Goal: Task Accomplishment & Management: Use online tool/utility

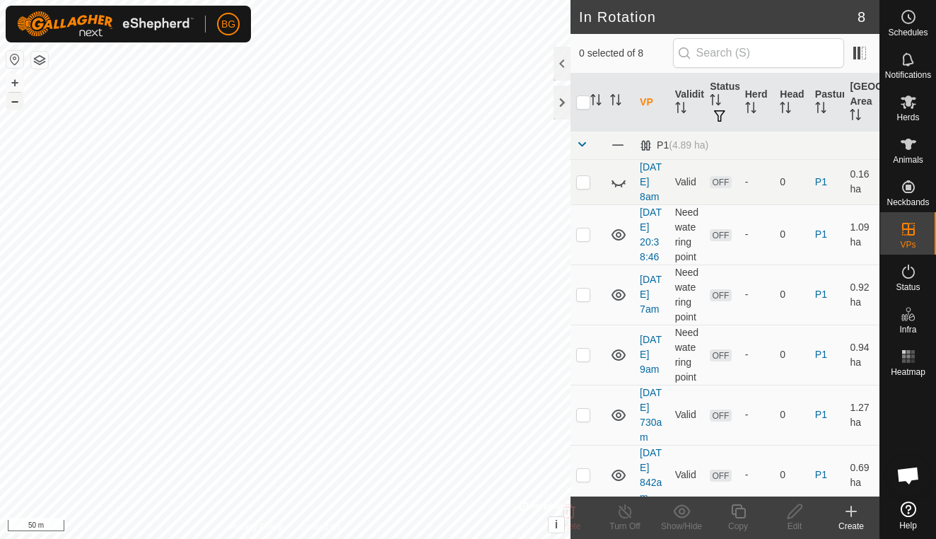
click at [13, 105] on button "–" at bounding box center [14, 101] width 17 height 17
click at [849, 514] on icon at bounding box center [851, 511] width 17 height 17
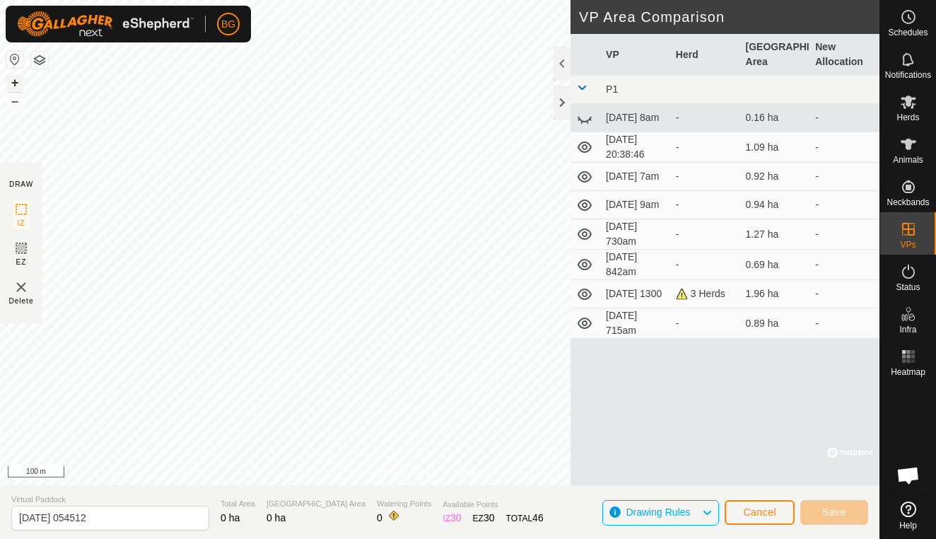
click at [14, 84] on button "+" at bounding box center [14, 82] width 17 height 17
click at [764, 513] on span "Cancel" at bounding box center [759, 511] width 33 height 11
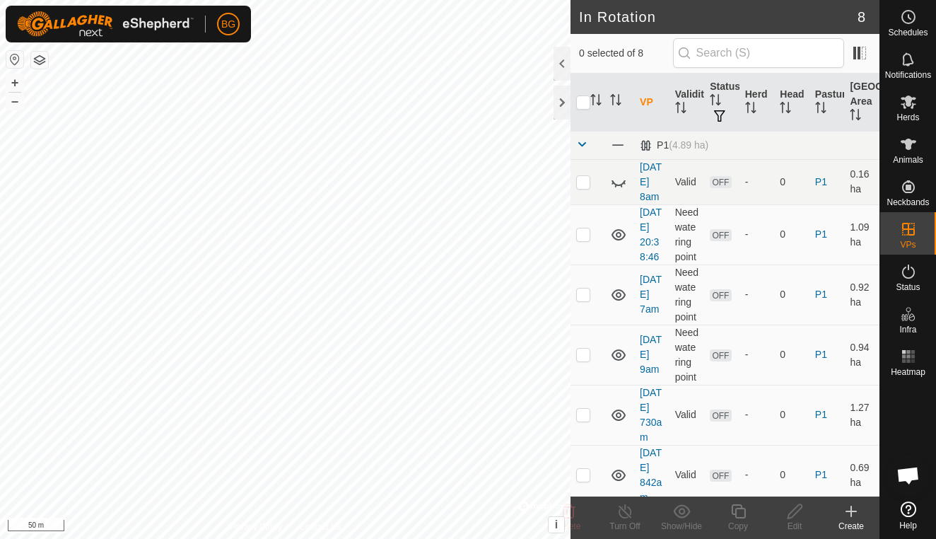
click at [857, 512] on icon at bounding box center [851, 511] width 17 height 17
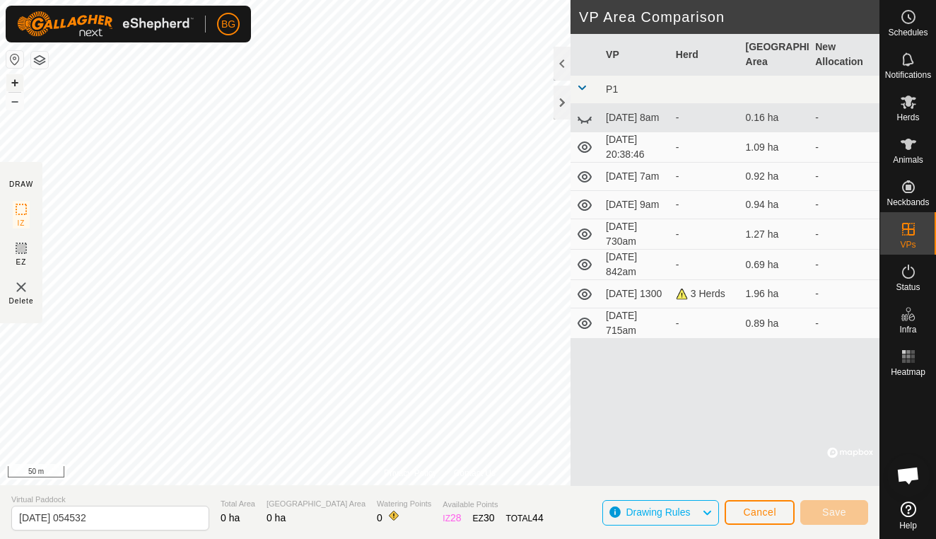
click at [13, 81] on button "+" at bounding box center [14, 82] width 17 height 17
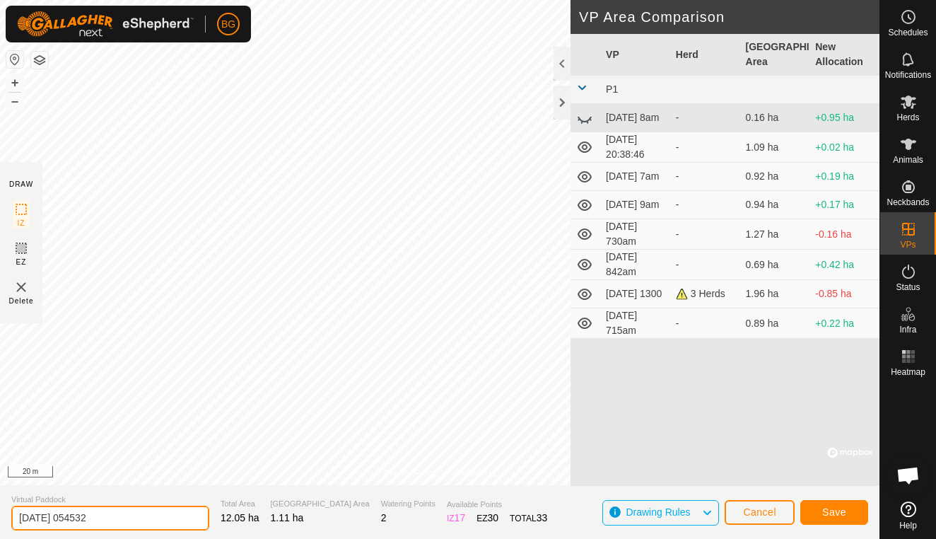
click at [134, 521] on input "[DATE] 054532" at bounding box center [110, 518] width 198 height 25
type input "[DATE] 545am"
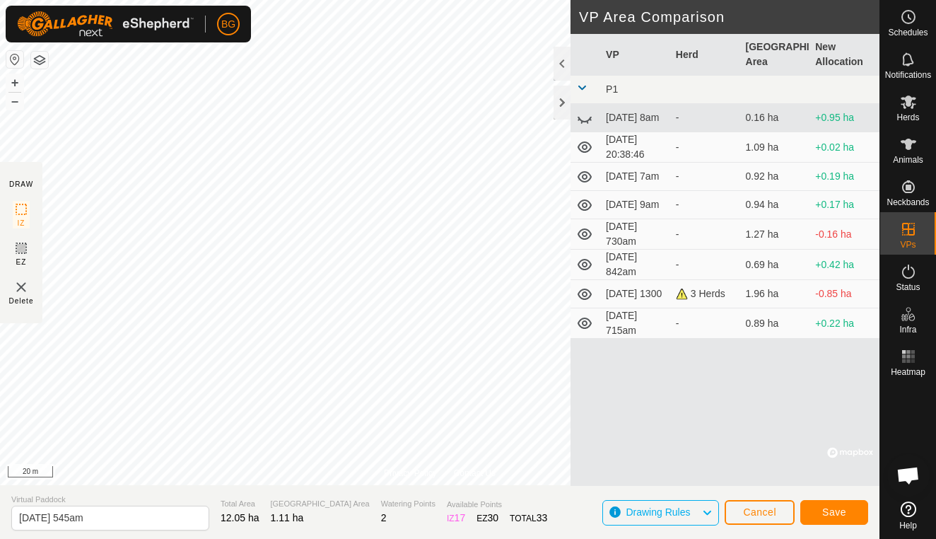
click at [841, 506] on span "Save" at bounding box center [834, 511] width 24 height 11
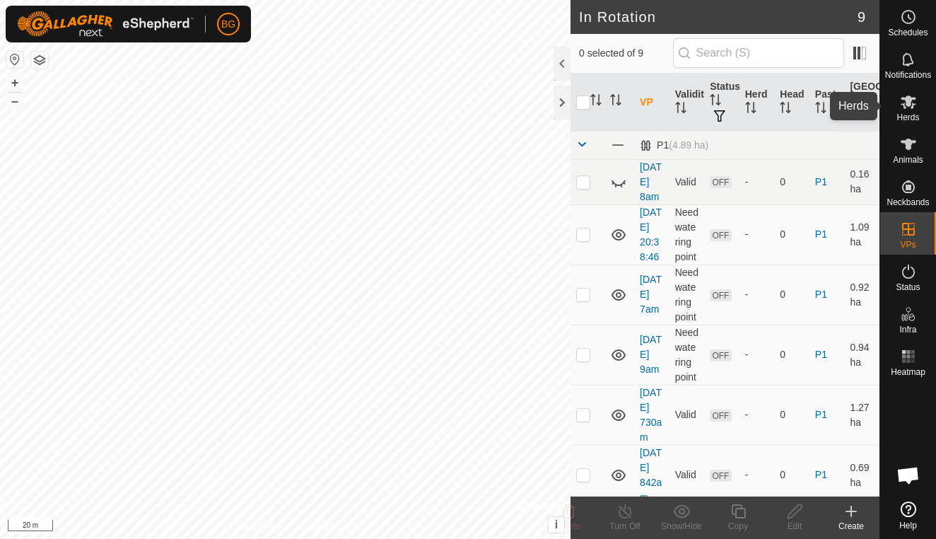
click at [907, 99] on icon at bounding box center [909, 101] width 16 height 13
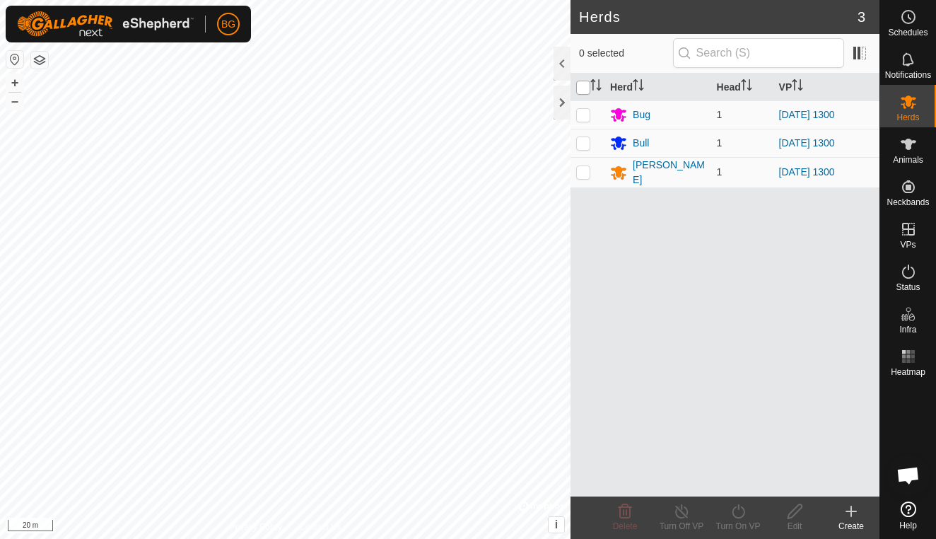
click at [585, 88] on input "checkbox" at bounding box center [583, 88] width 14 height 14
checkbox input "true"
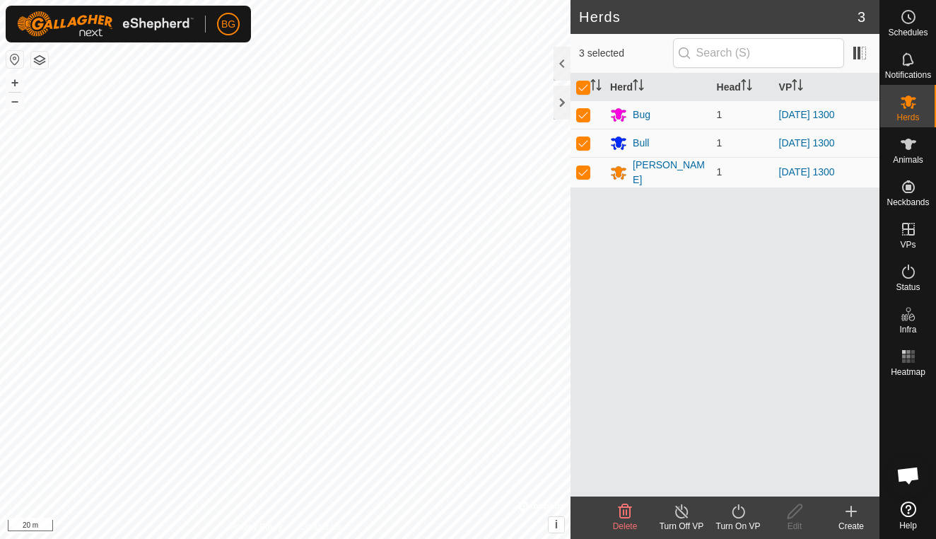
click at [743, 511] on icon at bounding box center [739, 511] width 18 height 17
click at [736, 513] on icon at bounding box center [739, 511] width 18 height 17
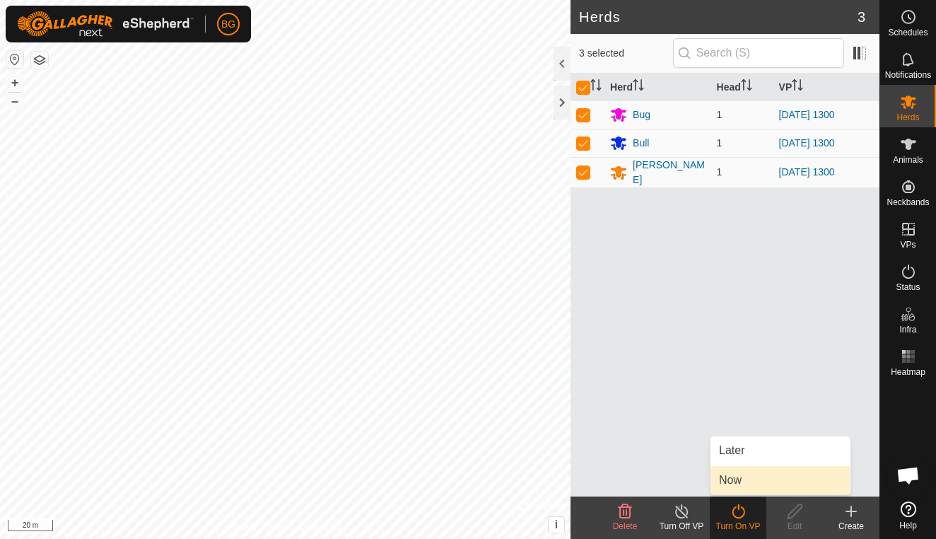
click at [740, 484] on link "Now" at bounding box center [781, 480] width 140 height 28
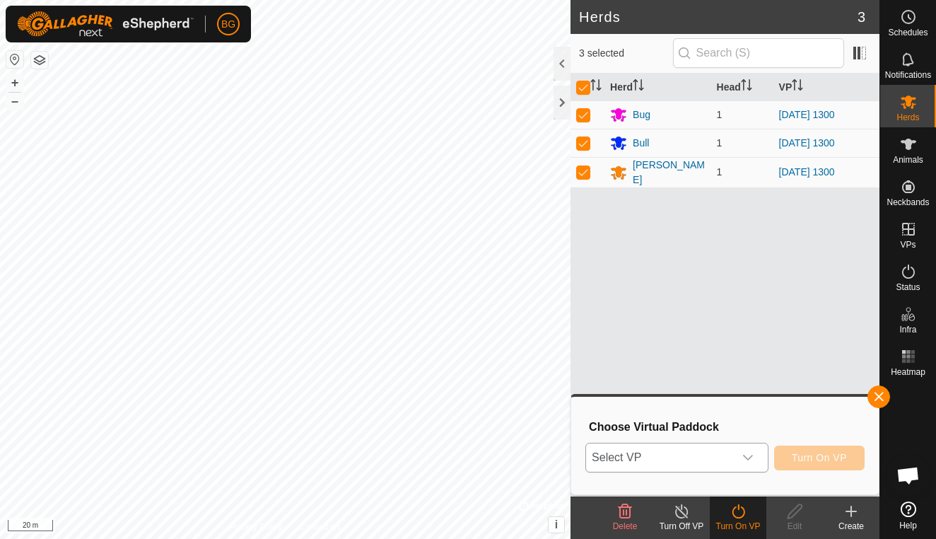
click at [748, 458] on icon "dropdown trigger" at bounding box center [748, 457] width 11 height 11
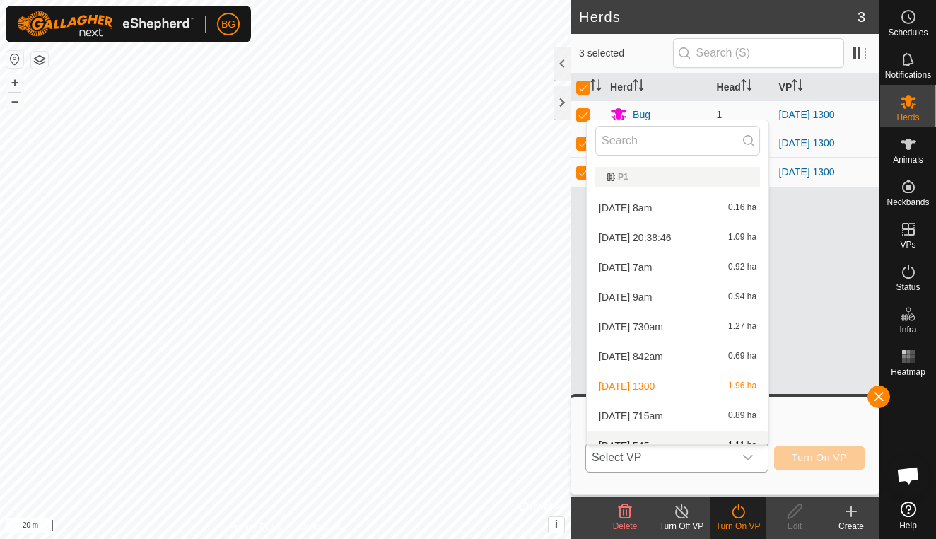
scroll to position [16, 0]
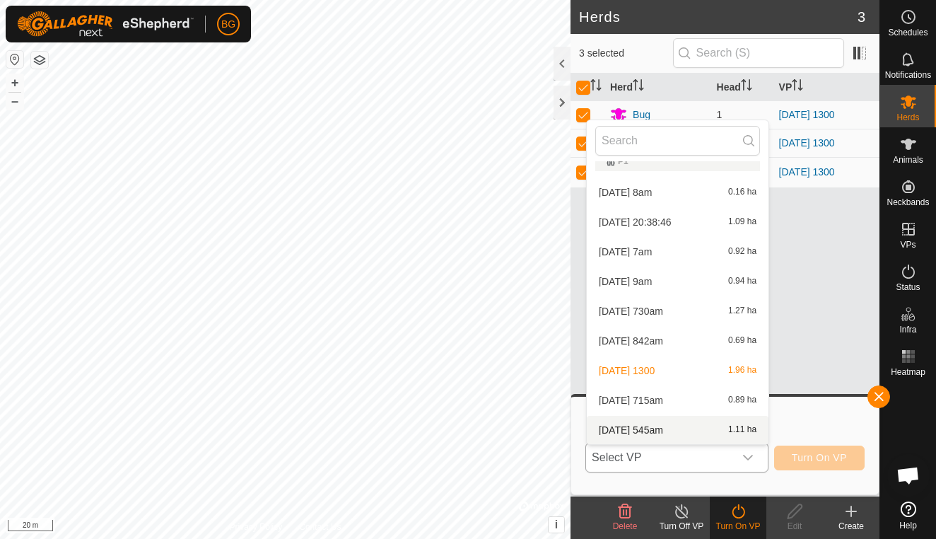
click at [692, 436] on li "[DATE] 545am 1.11 ha" at bounding box center [678, 430] width 182 height 28
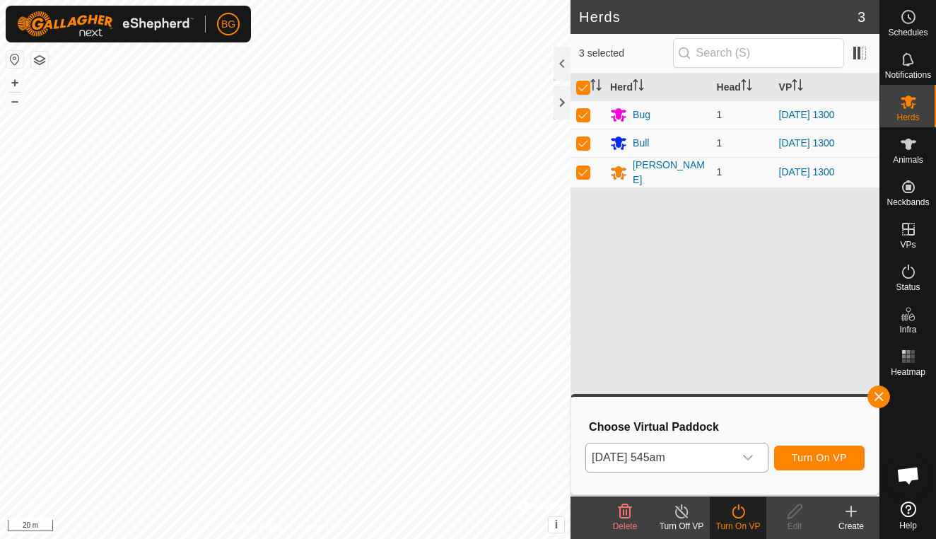
click at [813, 457] on span "Turn On VP" at bounding box center [819, 457] width 55 height 11
